Goal: Task Accomplishment & Management: Use online tool/utility

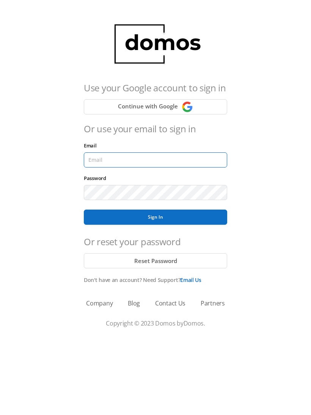
type input "[EMAIL_ADDRESS][DOMAIN_NAME]"
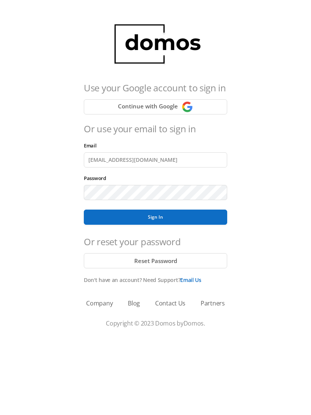
click at [156, 217] on button "Sign In" at bounding box center [155, 217] width 143 height 15
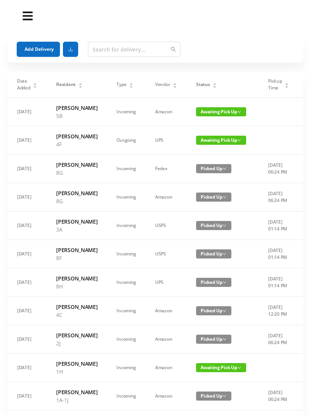
click at [40, 51] on button "Add Delivery" at bounding box center [38, 49] width 43 height 15
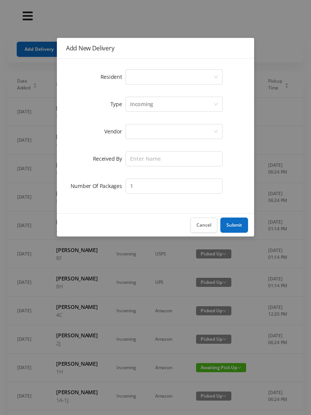
scroll to position [0, 0]
click at [142, 77] on div "Select a person" at bounding box center [171, 77] width 83 height 14
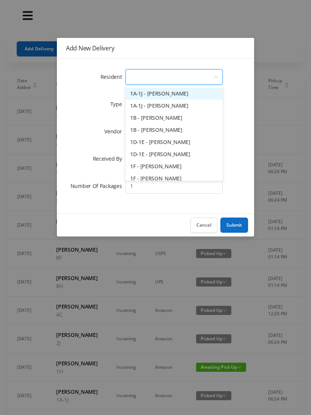
scroll to position [0, 0]
type input "7"
click at [160, 107] on li "7A - [PERSON_NAME]" at bounding box center [174, 106] width 97 height 12
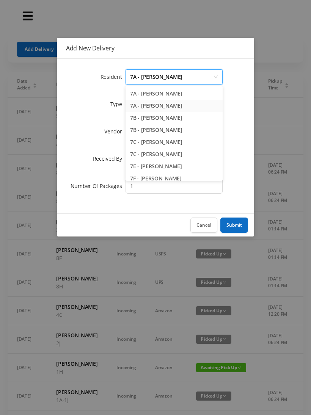
scroll to position [0, 0]
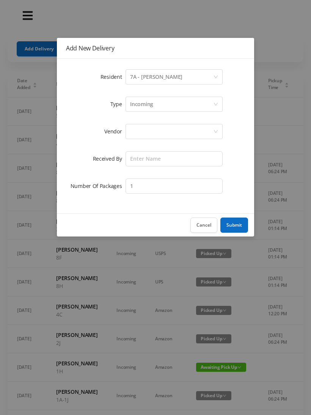
click at [133, 145] on form "Resident Select a person 7A - [PERSON_NAME] Type Incoming Vendor Received By Nu…" at bounding box center [155, 131] width 179 height 127
click at [145, 130] on div at bounding box center [171, 131] width 83 height 14
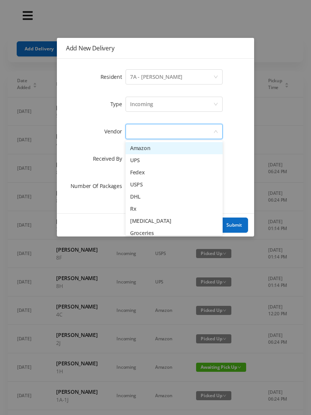
click at [171, 151] on li "Amazon" at bounding box center [174, 148] width 97 height 12
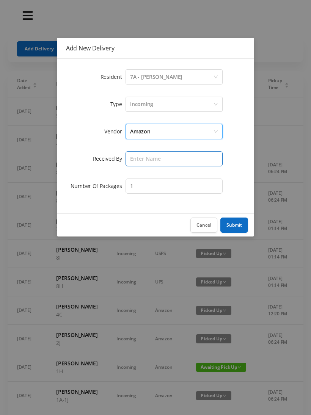
click at [143, 159] on input "text" at bounding box center [174, 158] width 97 height 15
type input "[PERSON_NAME]"
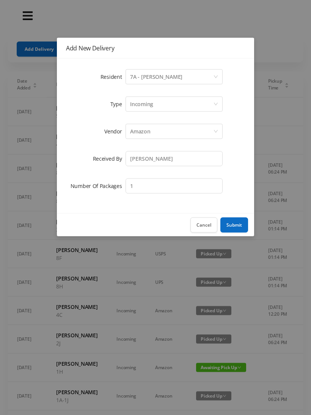
click at [241, 223] on button "Submit" at bounding box center [234, 225] width 28 height 15
